Goal: Task Accomplishment & Management: Manage account settings

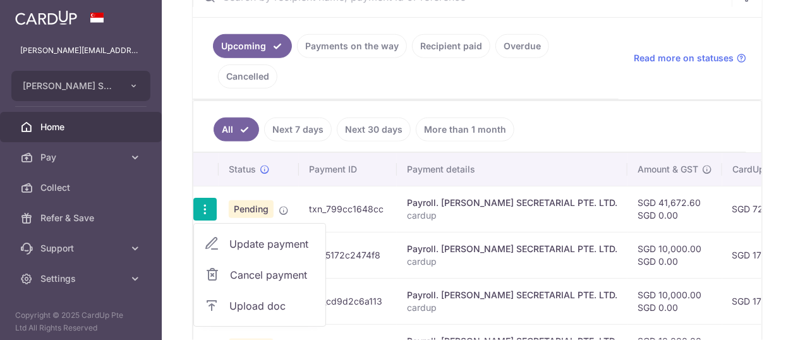
click at [275, 238] on span "Update payment" at bounding box center [272, 243] width 86 height 15
radio input "true"
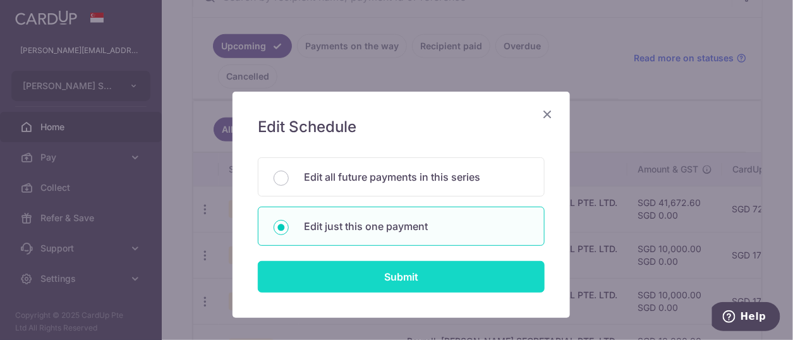
click at [412, 271] on input "Submit" at bounding box center [401, 277] width 287 height 32
radio input "true"
type input "41,672.60"
type input "[DATE]"
type input "cardup"
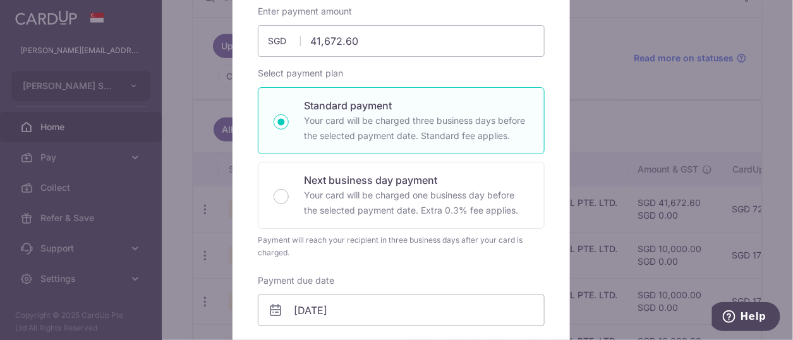
scroll to position [190, 0]
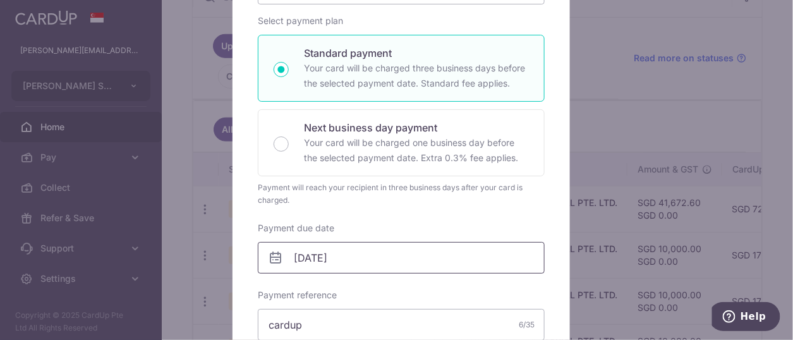
click at [393, 247] on input "[DATE]" at bounding box center [401, 258] width 287 height 32
click at [393, 247] on input "08/10/2025" at bounding box center [401, 258] width 287 height 32
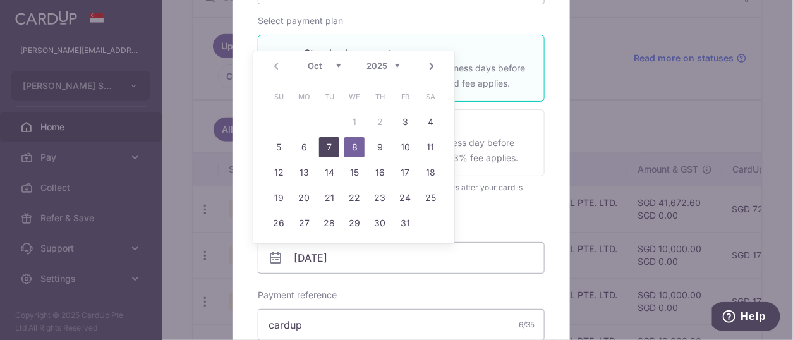
click at [329, 142] on link "7" at bounding box center [329, 147] width 20 height 20
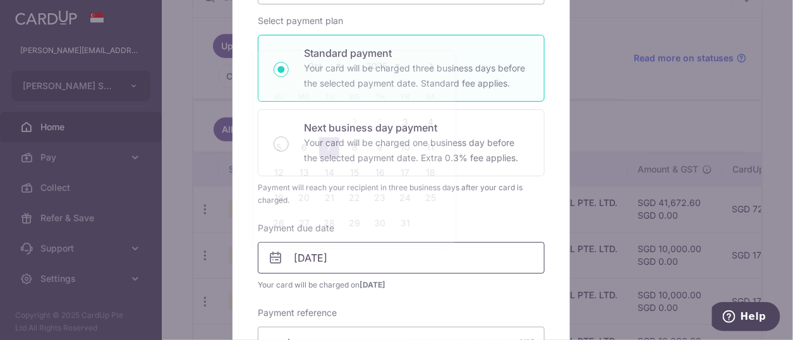
click at [358, 255] on input "07/10/2025" at bounding box center [401, 258] width 287 height 32
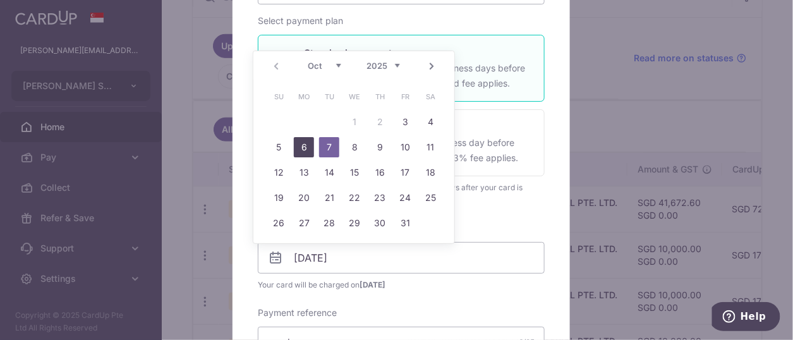
click at [300, 144] on link "6" at bounding box center [304, 147] width 20 height 20
type input "06/10/2025"
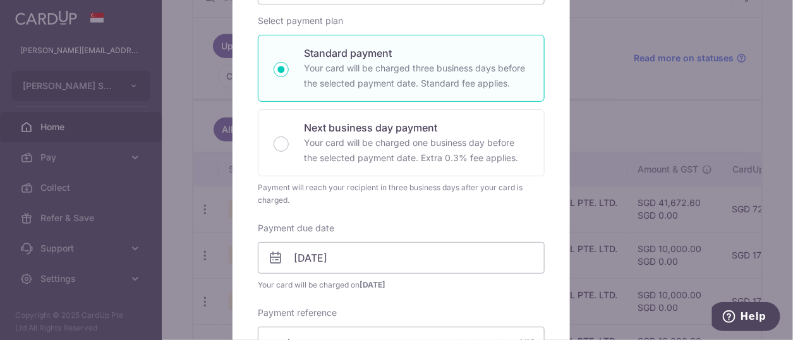
click at [432, 287] on span "Your card will be charged on 01/10/2025" at bounding box center [401, 285] width 287 height 13
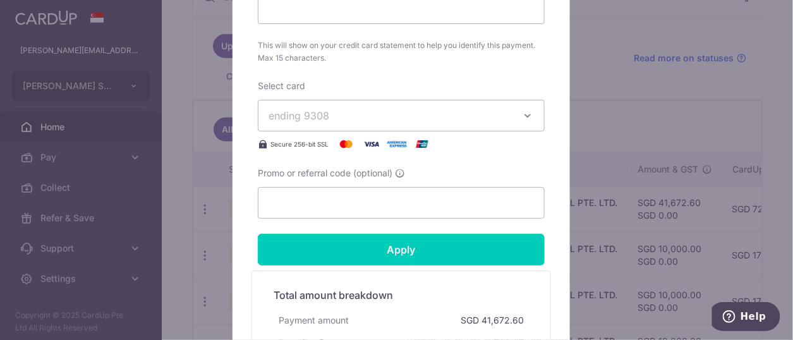
scroll to position [632, 0]
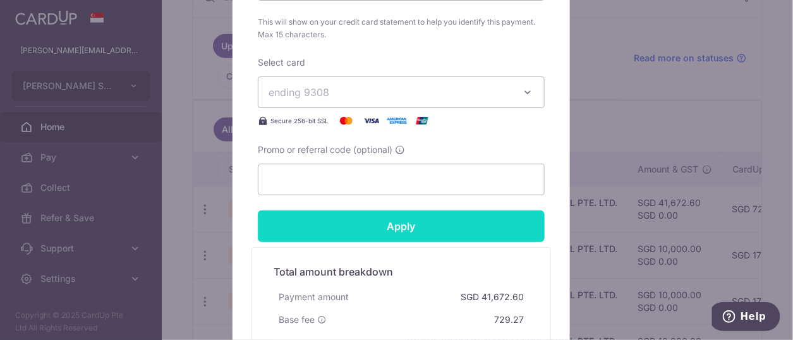
click at [410, 222] on input "Apply" at bounding box center [401, 226] width 287 height 32
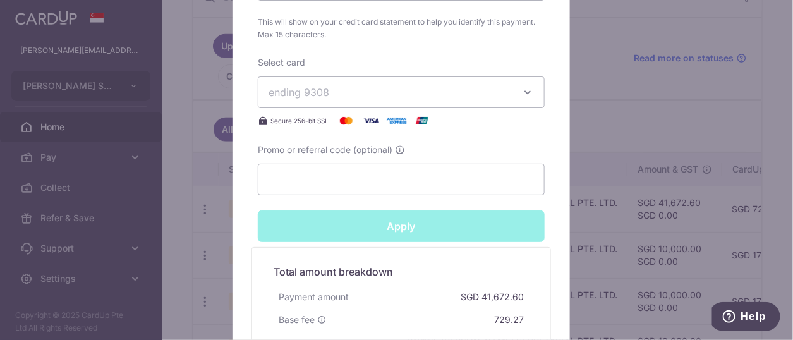
type input "Successfully Applied"
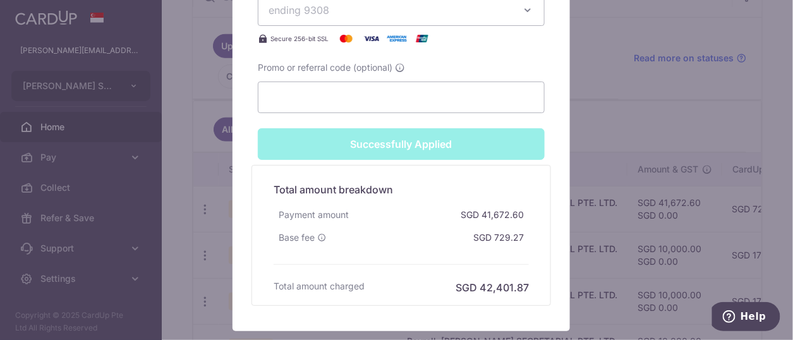
scroll to position [837, 0]
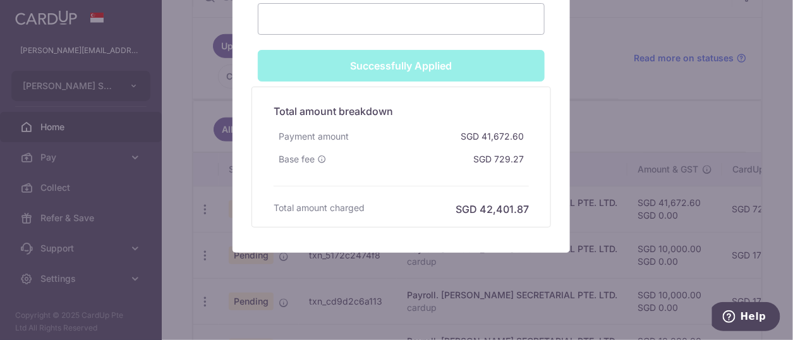
click at [327, 267] on div "Edit payment By clicking apply, you will make changes to all payments to L C LE…" at bounding box center [396, 170] width 793 height 340
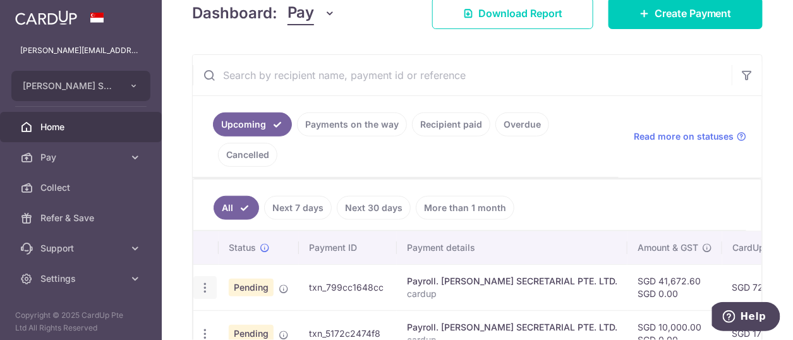
scroll to position [205, 0]
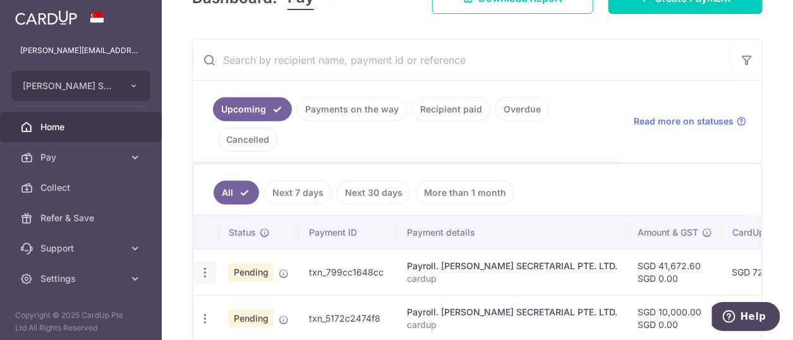
click at [204, 266] on icon "button" at bounding box center [204, 272] width 13 height 13
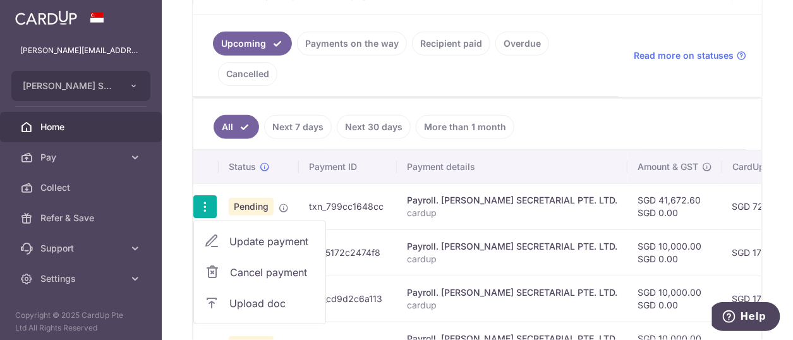
scroll to position [331, 0]
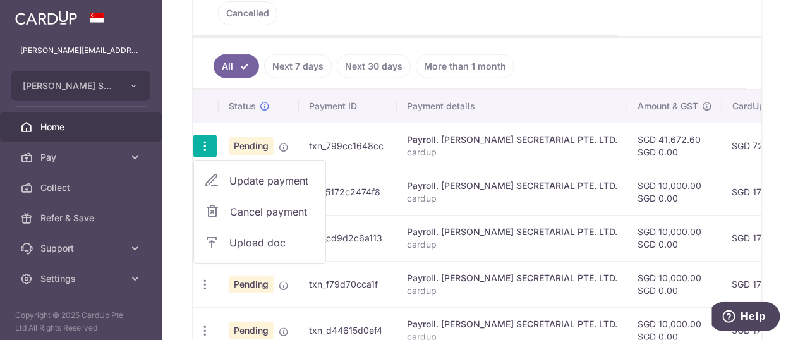
click at [263, 238] on span "Upload doc" at bounding box center [272, 242] width 86 height 15
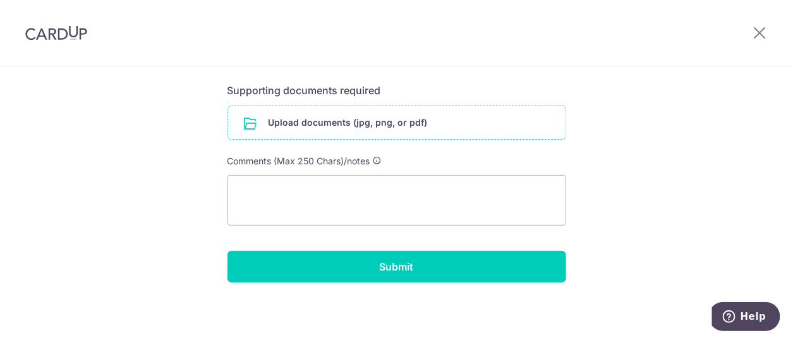
click at [342, 118] on input "file" at bounding box center [397, 122] width 338 height 33
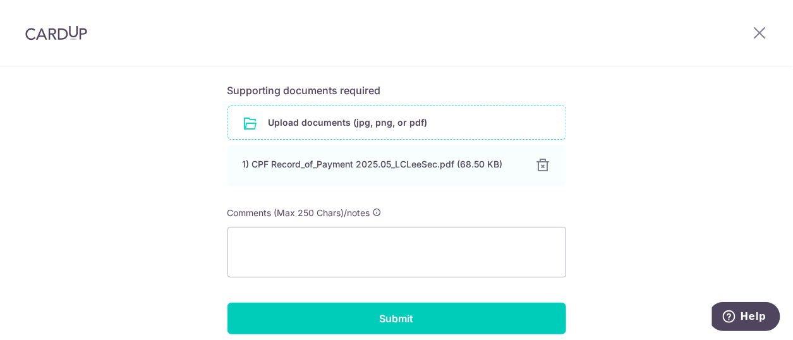
click at [356, 124] on input "file" at bounding box center [397, 122] width 338 height 33
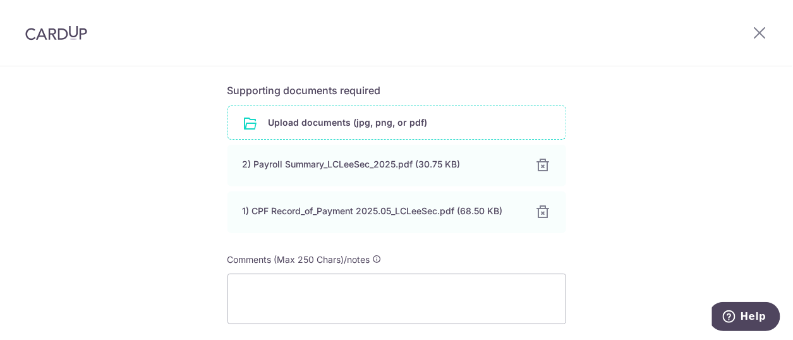
click at [332, 125] on input "file" at bounding box center [397, 122] width 338 height 33
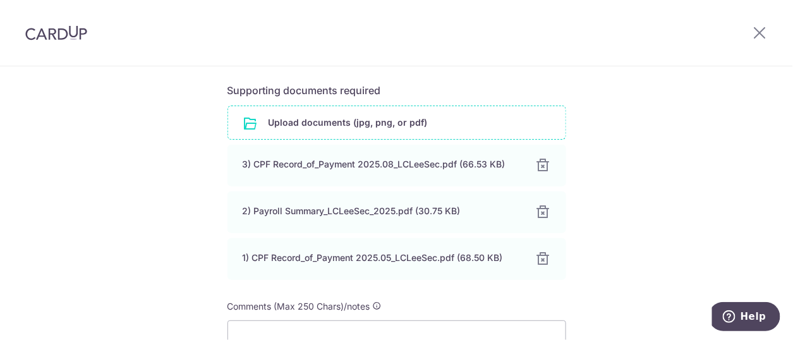
click at [307, 116] on input "file" at bounding box center [397, 122] width 338 height 33
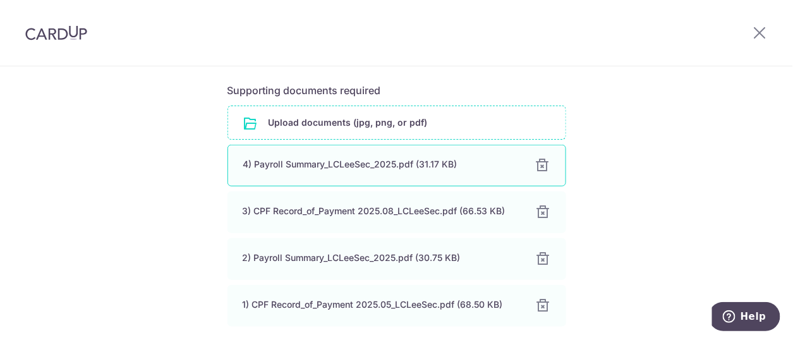
scroll to position [469, 0]
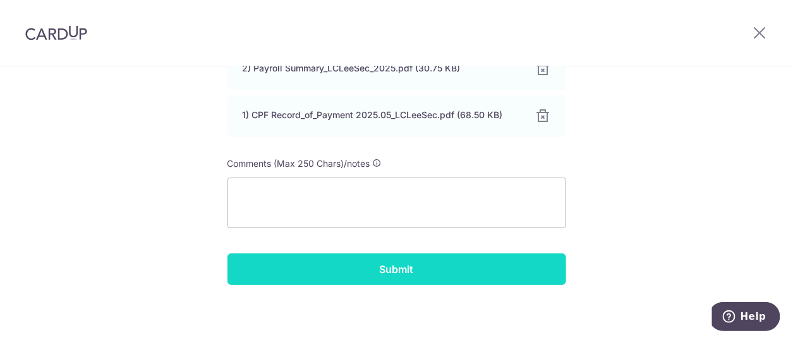
click at [381, 267] on input "Submit" at bounding box center [397, 269] width 339 height 32
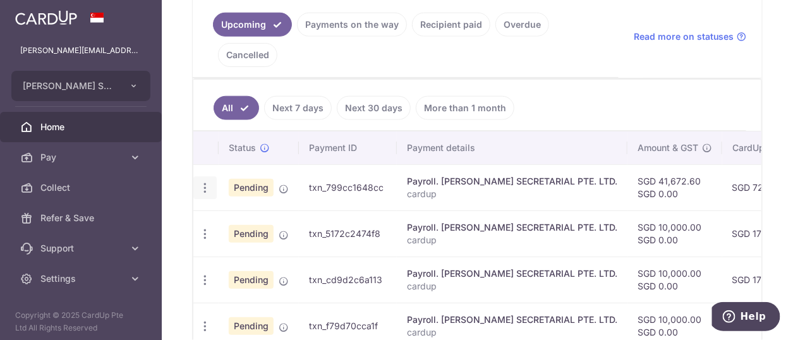
click at [209, 183] on icon "button" at bounding box center [204, 187] width 13 height 13
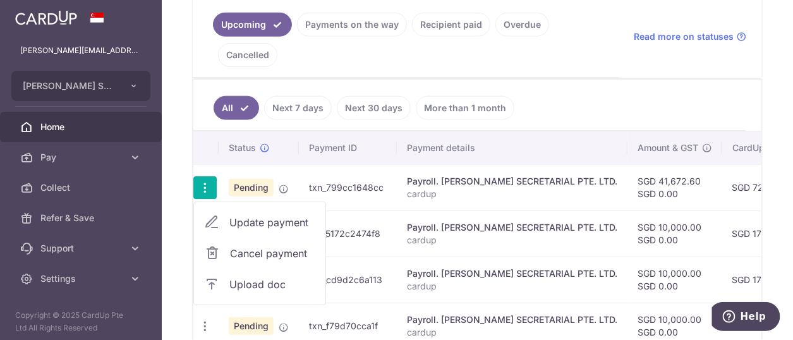
click at [263, 219] on span "Update payment" at bounding box center [272, 222] width 86 height 15
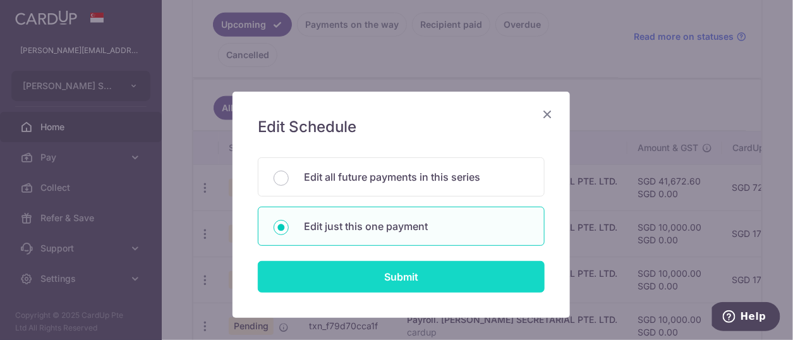
click at [365, 267] on input "Submit" at bounding box center [401, 277] width 287 height 32
radio input "true"
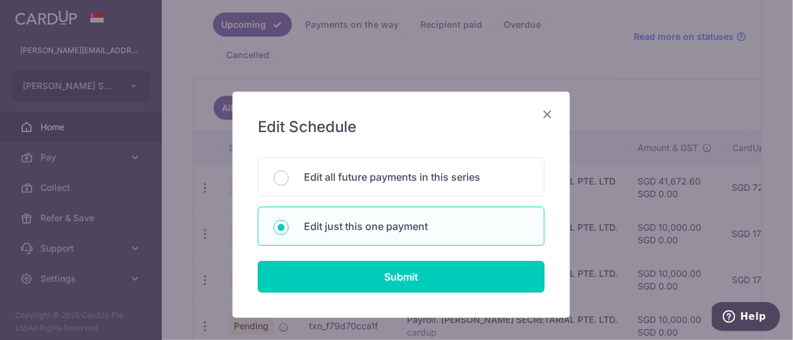
type input "41,672.60"
type input "[DATE]"
type input "cardup"
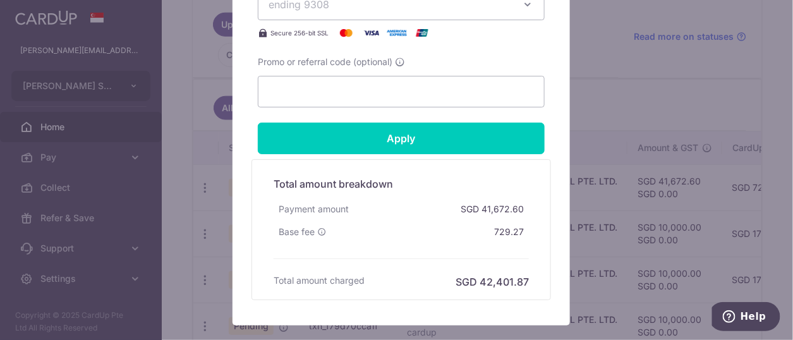
scroll to position [776, 0]
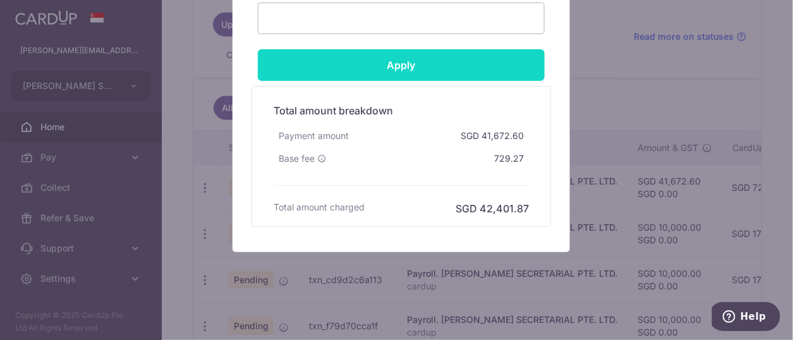
click at [398, 64] on input "Apply" at bounding box center [401, 65] width 287 height 32
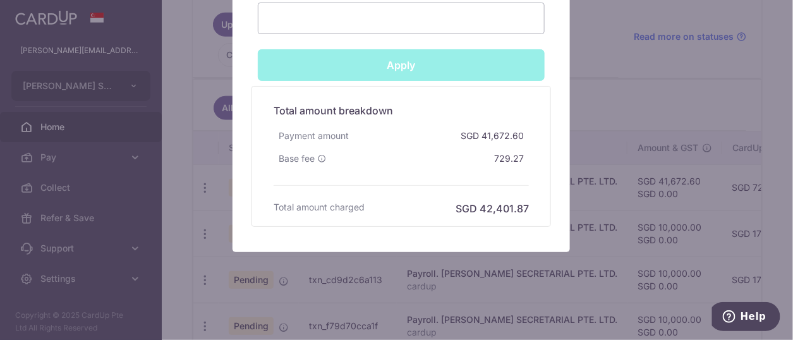
type input "Successfully Applied"
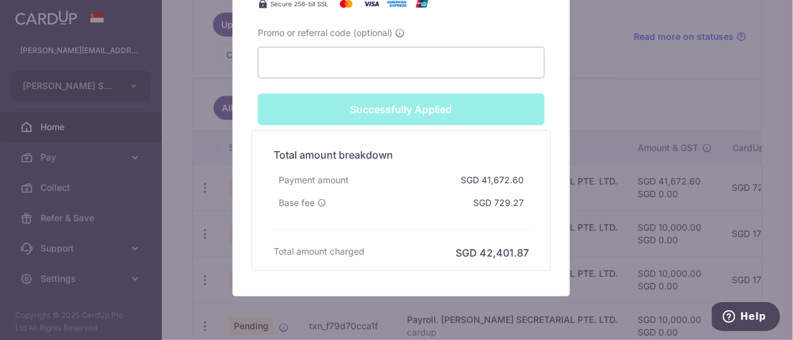
click at [61, 278] on div "Edit payment By clicking apply, you will make changes to all payments to L C LE…" at bounding box center [396, 170] width 793 height 340
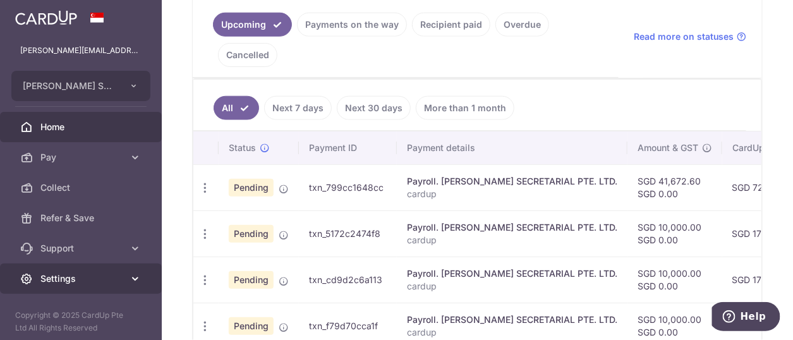
click at [61, 277] on span "Settings" at bounding box center [81, 278] width 83 height 13
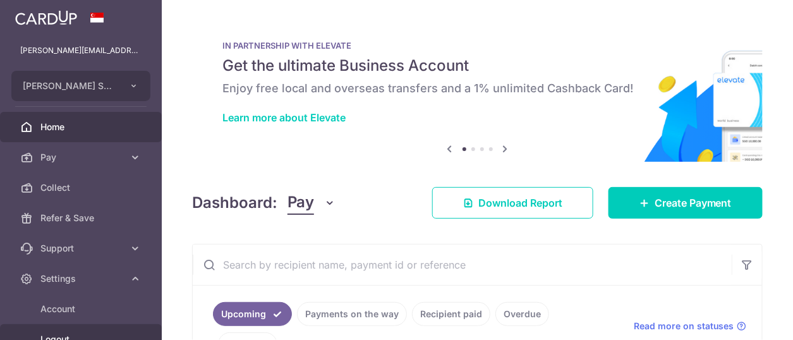
click at [63, 333] on span "Logout" at bounding box center [81, 339] width 83 height 13
